Goal: Information Seeking & Learning: Learn about a topic

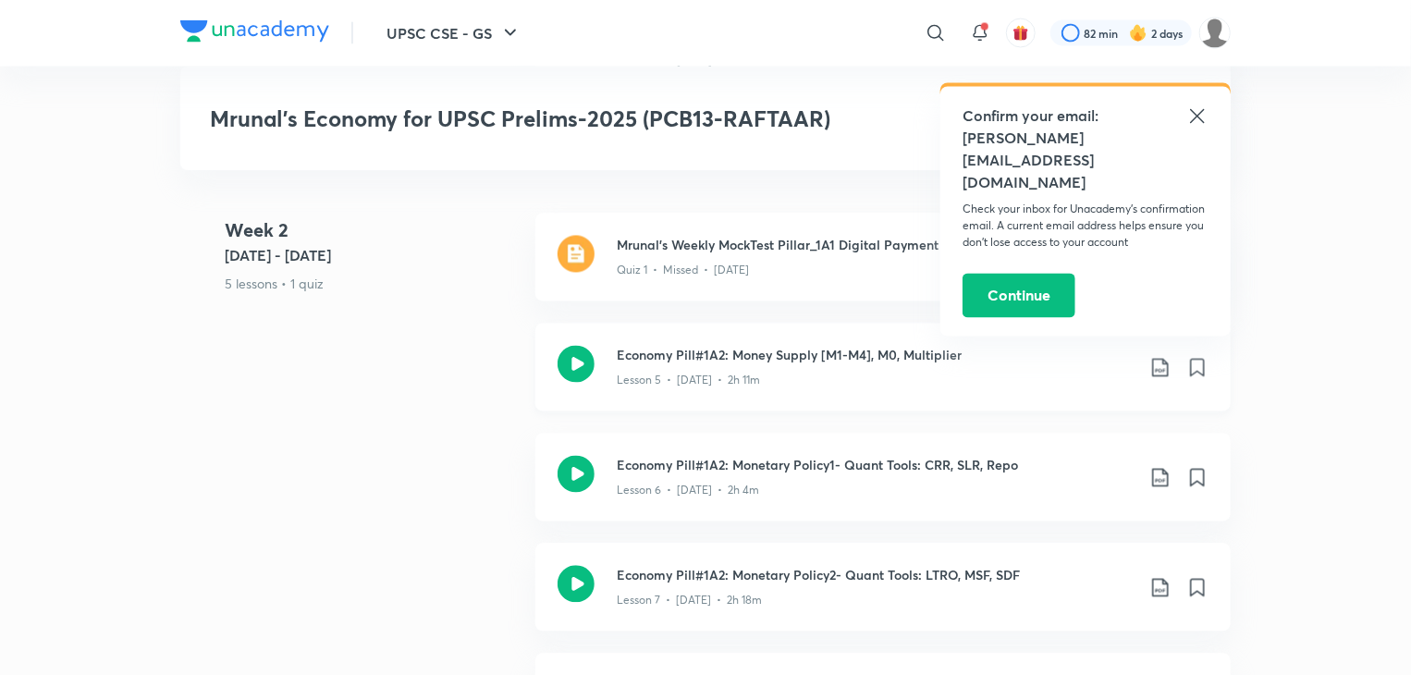
scroll to position [1757, 0]
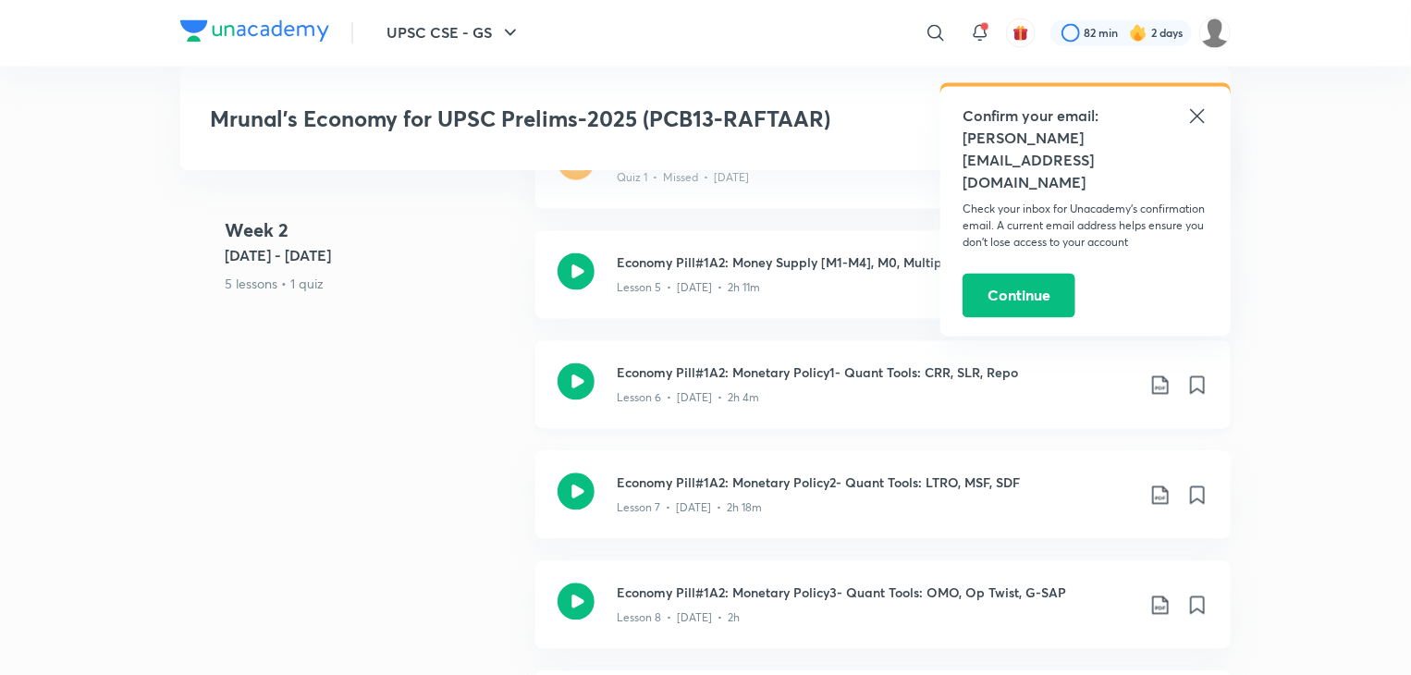
click at [969, 383] on div "Lesson 6 • [DATE] • 2h 4m" at bounding box center [876, 395] width 518 height 24
click at [1192, 117] on icon at bounding box center [1197, 116] width 22 height 22
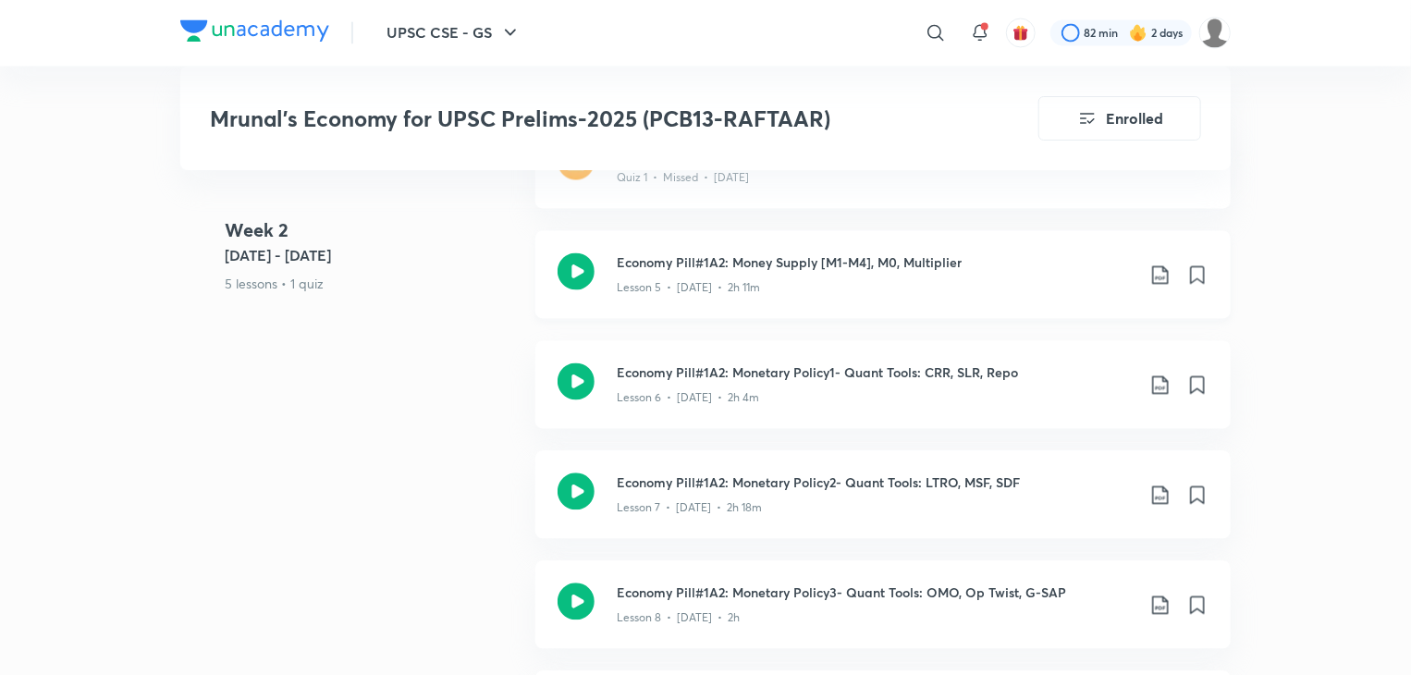
click at [1163, 266] on icon at bounding box center [1160, 275] width 16 height 18
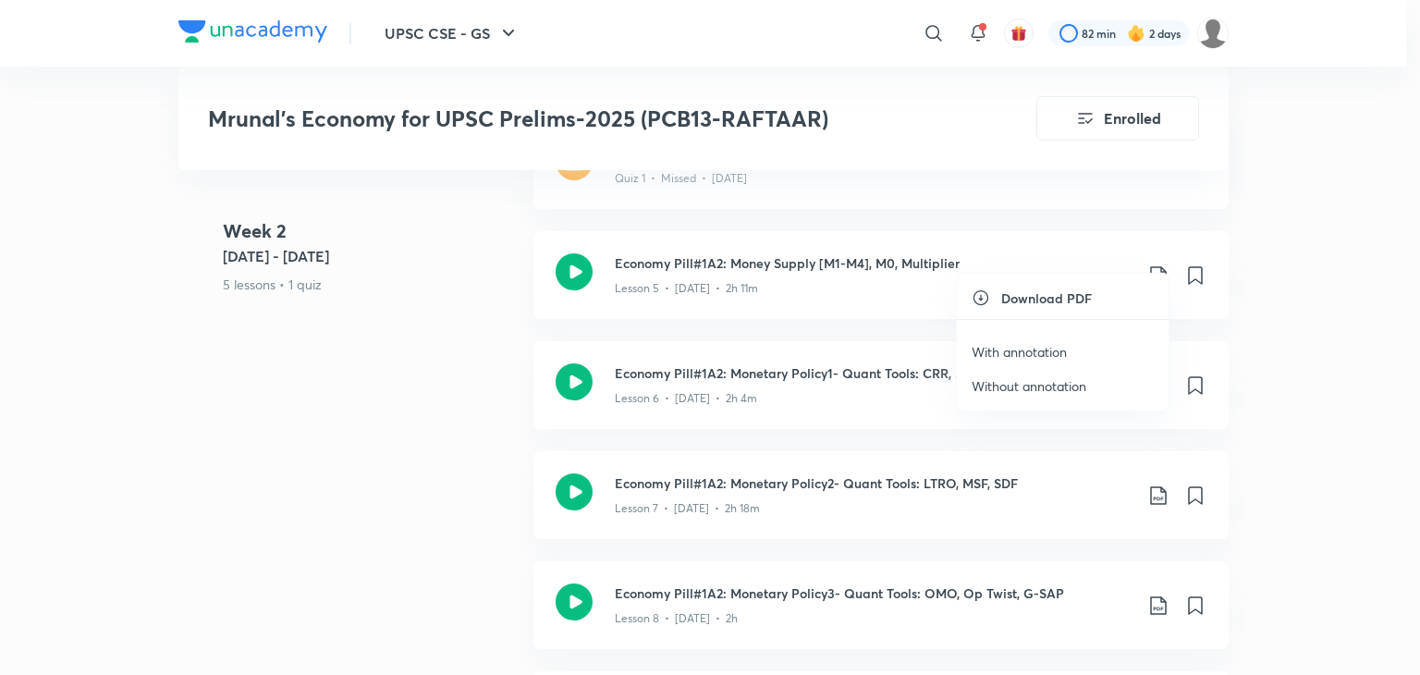
click at [1033, 348] on p "With annotation" at bounding box center [1019, 351] width 95 height 19
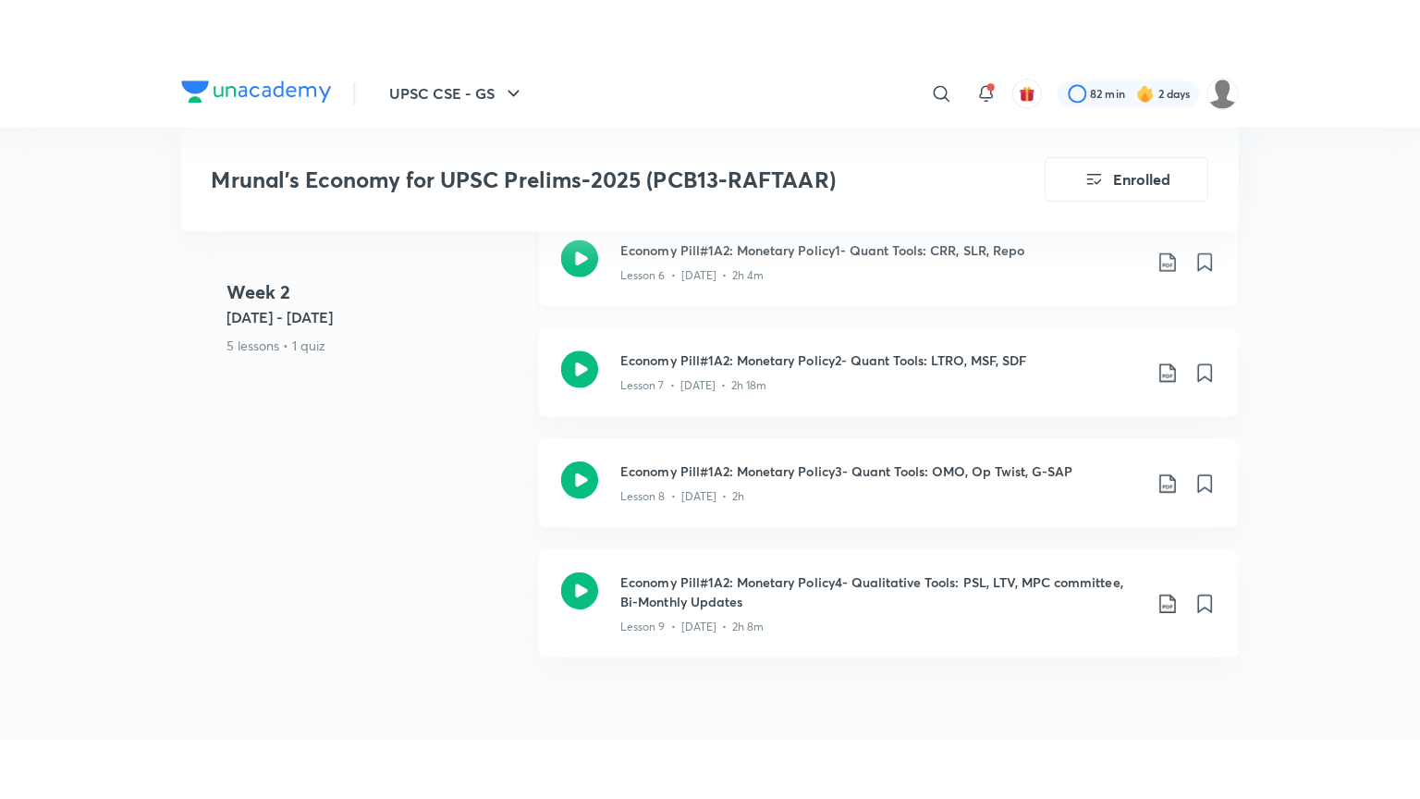
scroll to position [1849, 0]
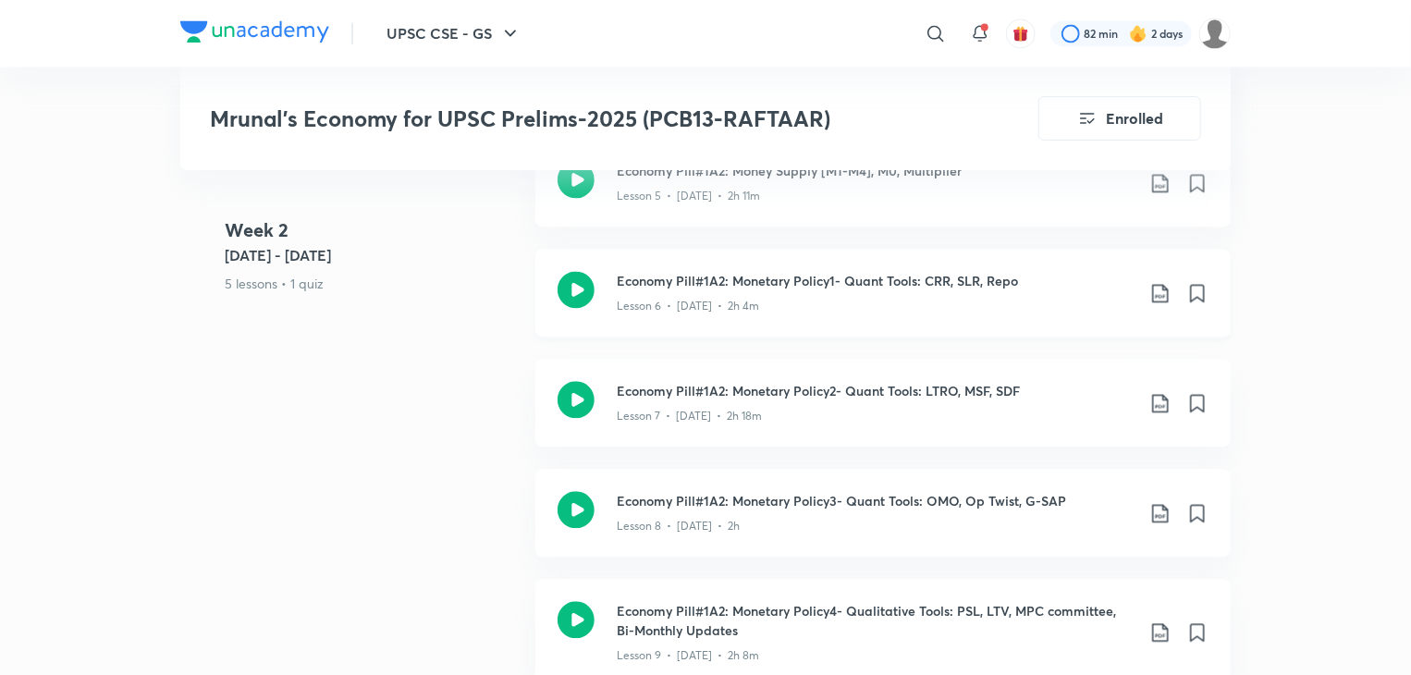
click at [1127, 290] on div "Lesson 6 • [DATE] • 2h 4m" at bounding box center [876, 302] width 518 height 24
